Goal: Find specific page/section: Find specific page/section

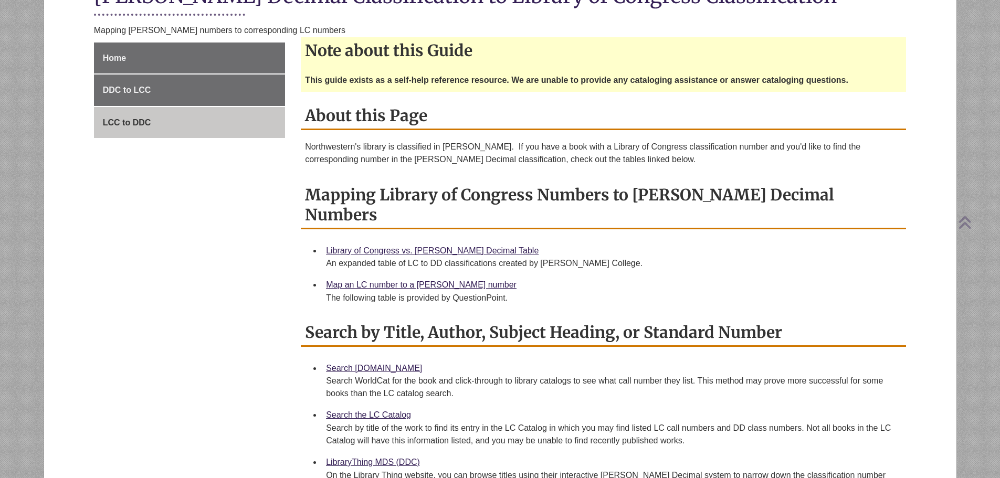
scroll to position [262, 0]
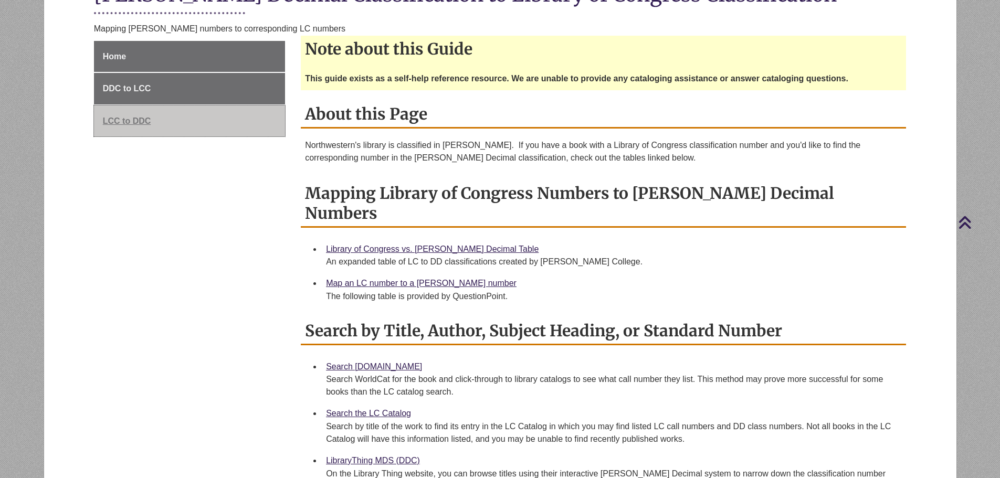
click at [154, 120] on link "LCC to DDC" at bounding box center [189, 121] width 191 height 31
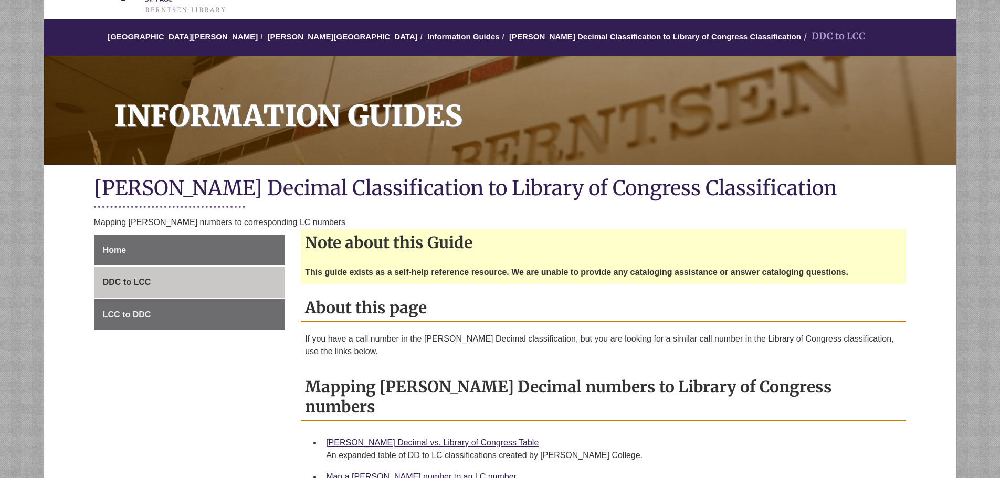
scroll to position [262, 0]
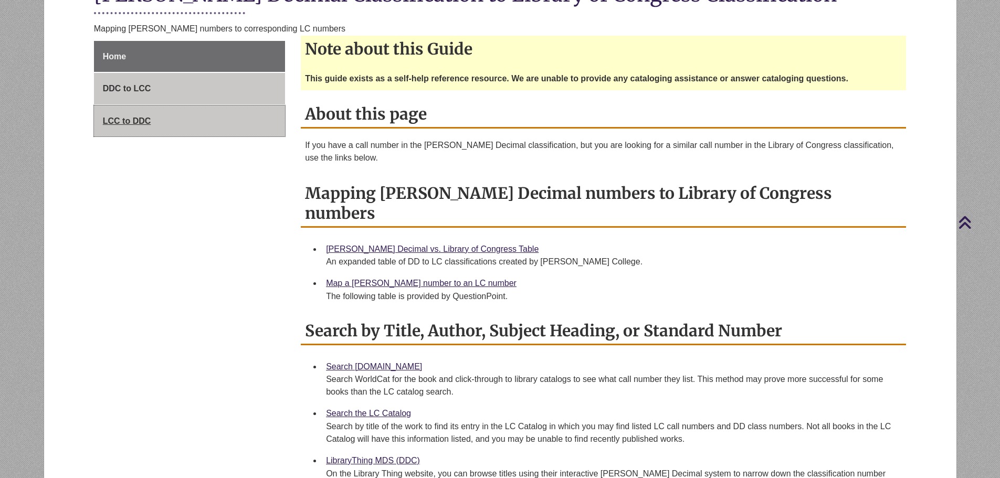
click at [138, 120] on span "LCC to DDC" at bounding box center [127, 121] width 48 height 9
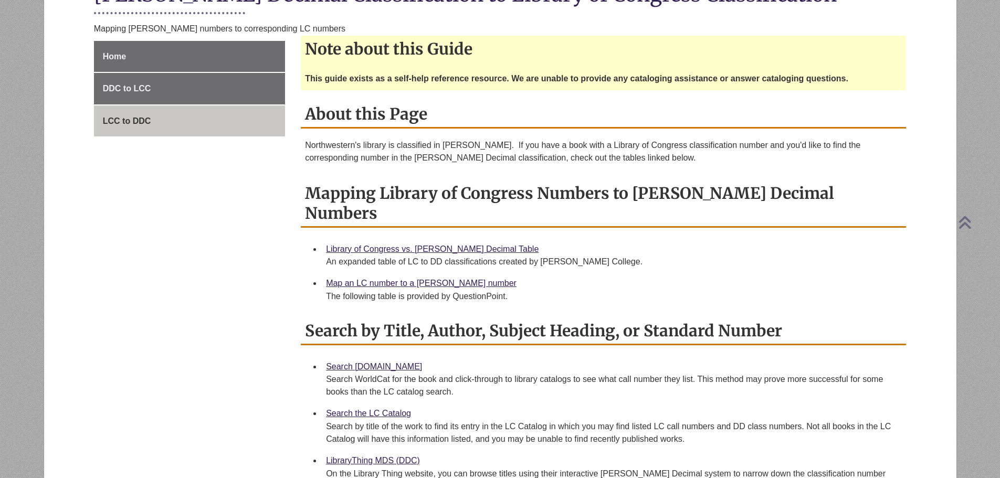
scroll to position [315, 0]
